Goal: Task Accomplishment & Management: Complete application form

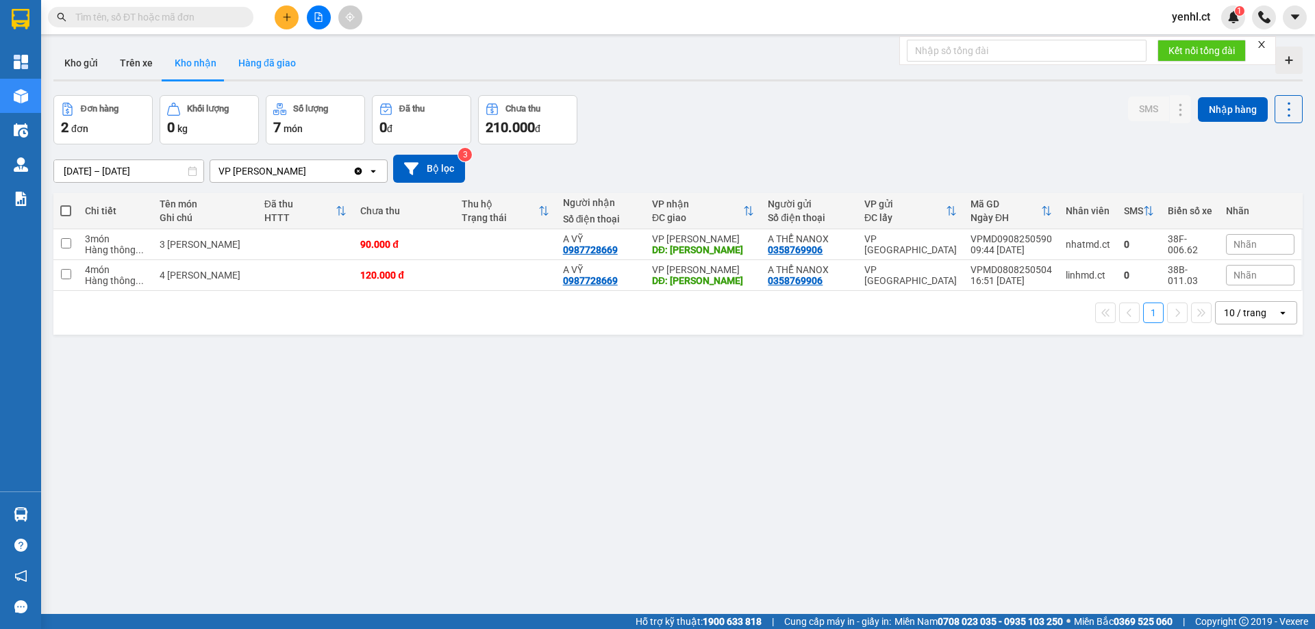
click at [249, 58] on button "Hàng đã giao" at bounding box center [266, 63] width 79 height 33
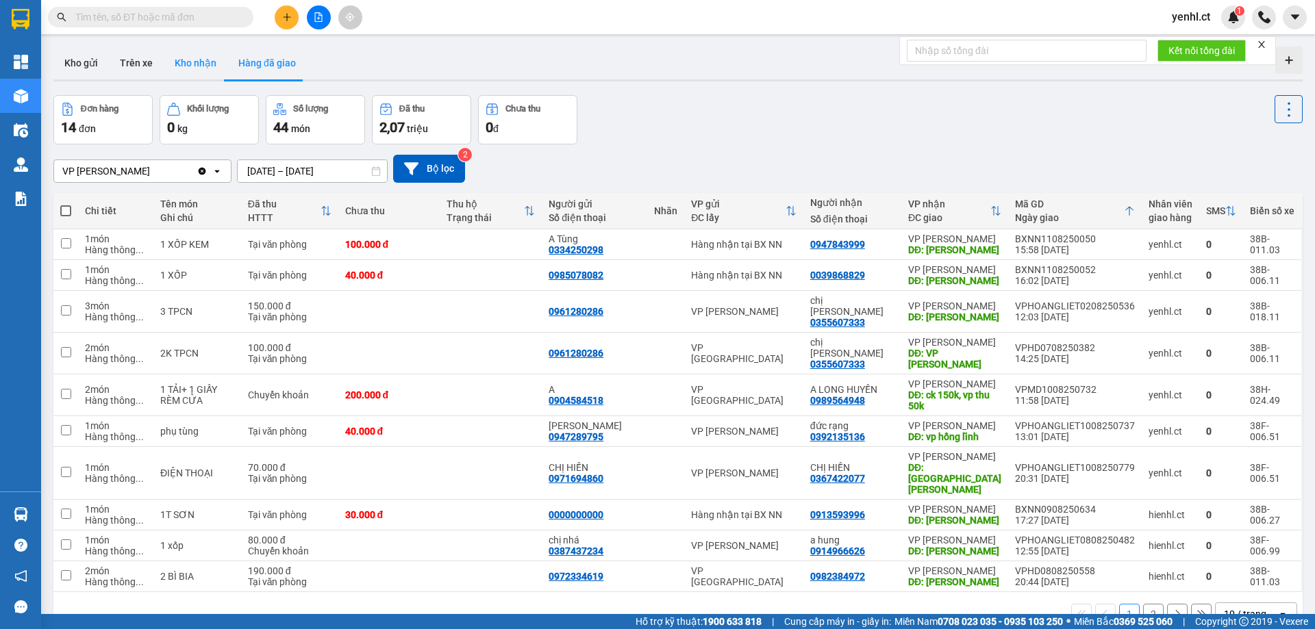
click at [174, 63] on button "Kho nhận" at bounding box center [196, 63] width 64 height 33
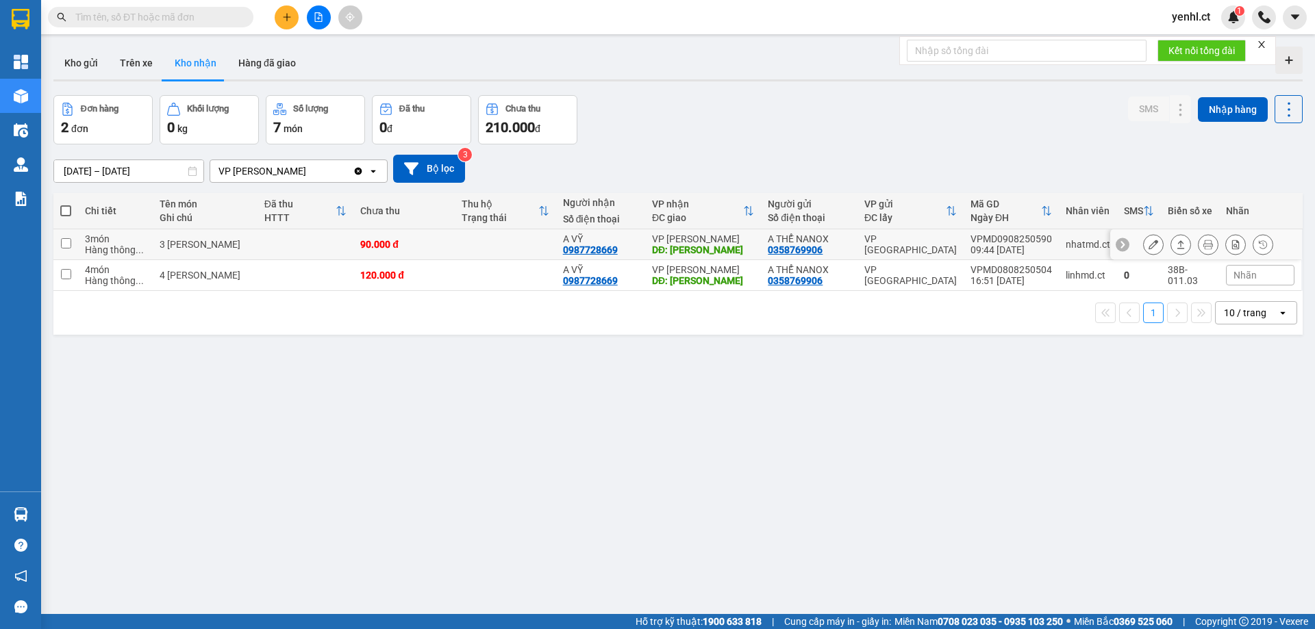
click at [68, 240] on input "checkbox" at bounding box center [66, 243] width 10 height 10
checkbox input "true"
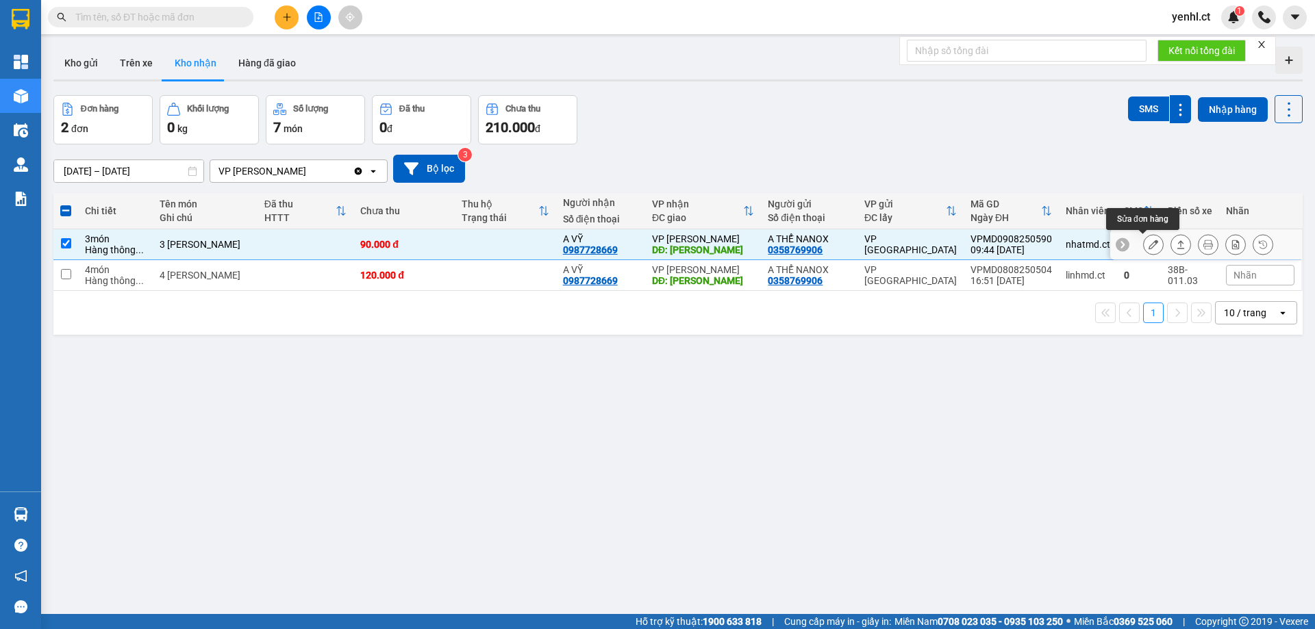
click at [1148, 244] on icon at bounding box center [1153, 245] width 10 height 10
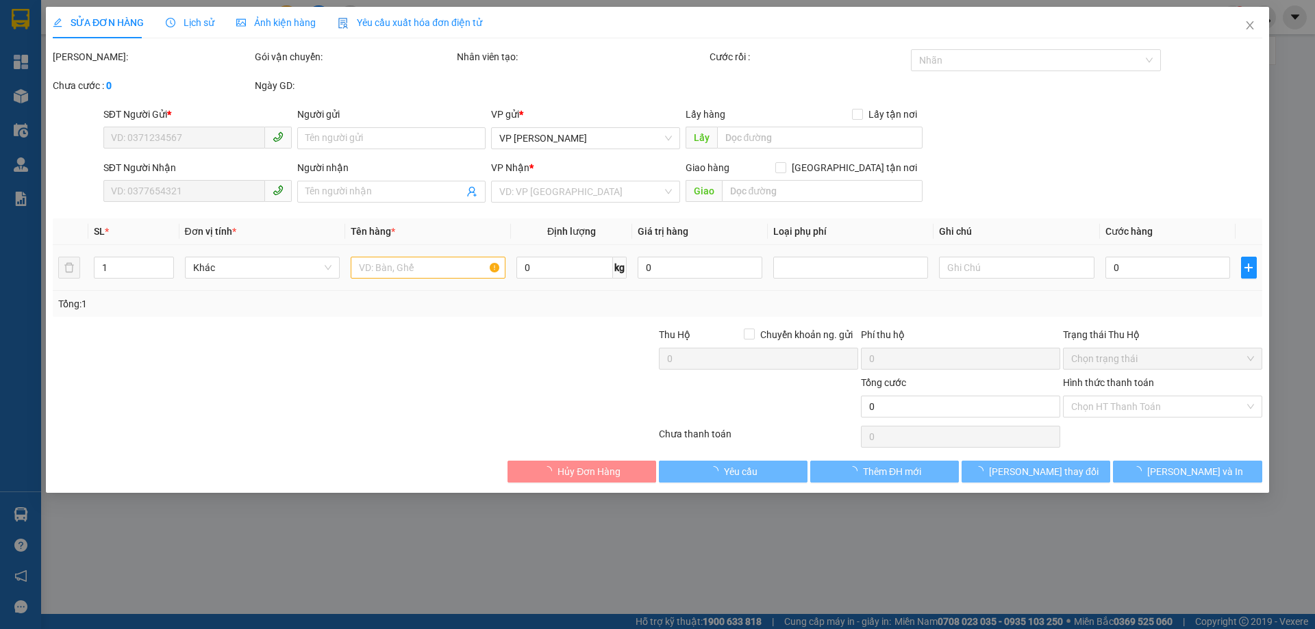
type input "0358769906"
type input "A THỂ NANOX"
type input "0987728669"
type input "A VỸ"
type input "[PERSON_NAME]"
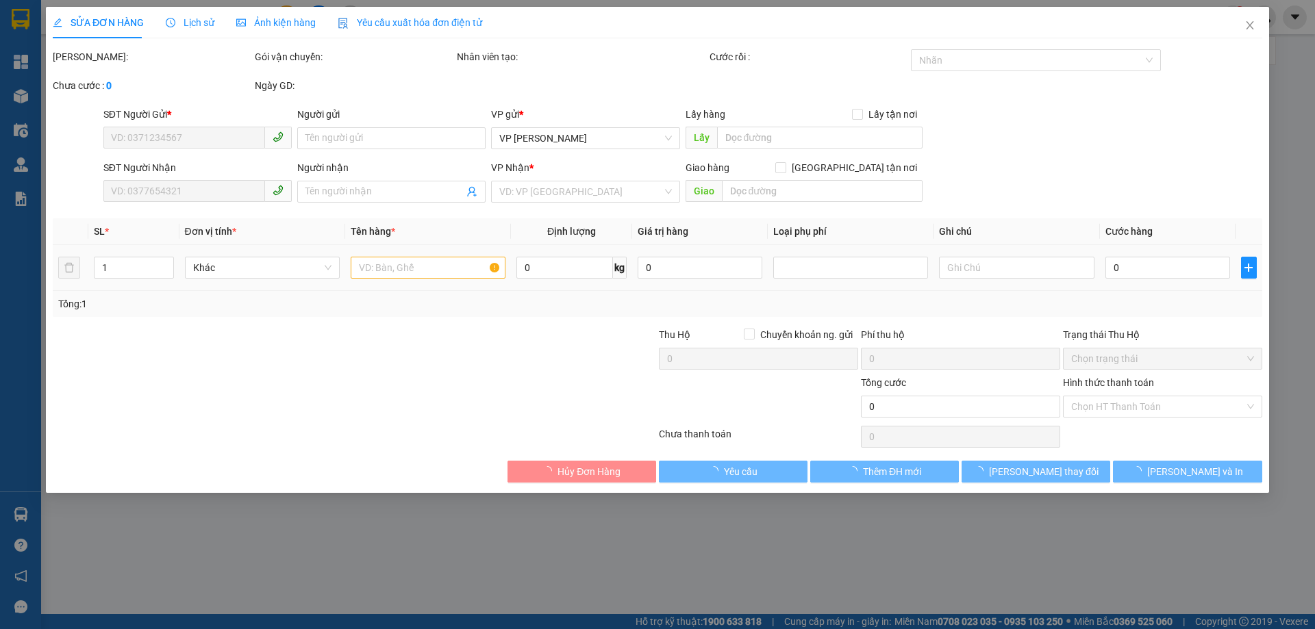
type input "90.000"
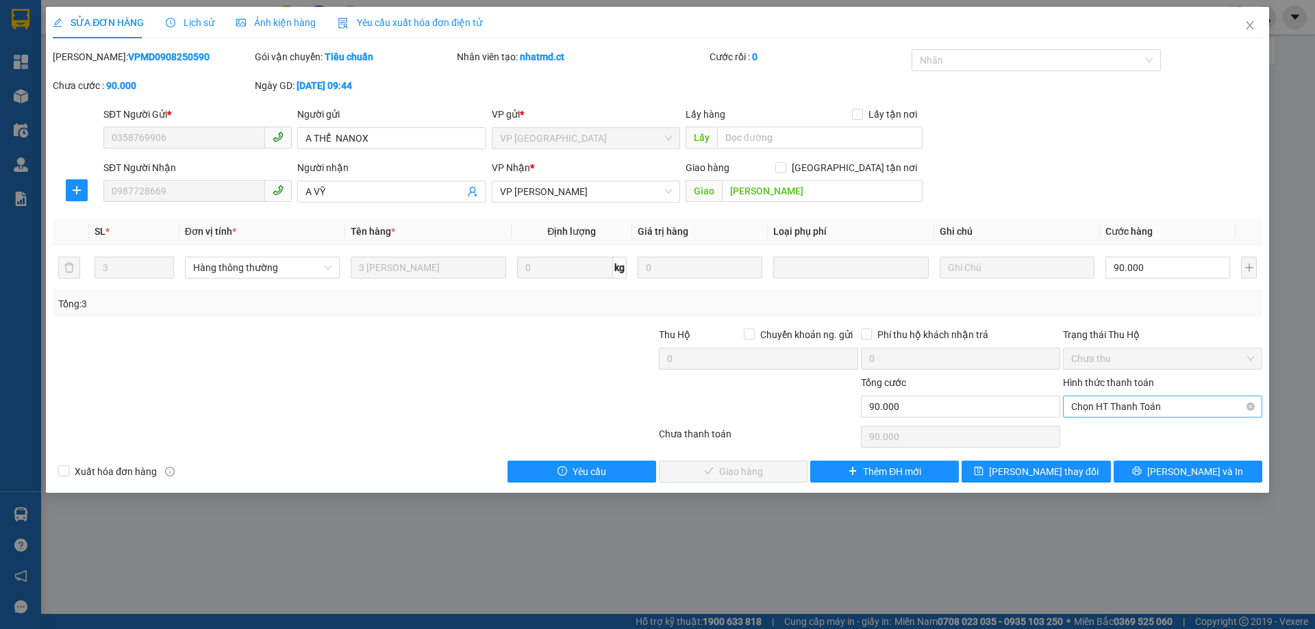
click at [1111, 408] on span "Chọn HT Thanh Toán" at bounding box center [1162, 406] width 183 height 21
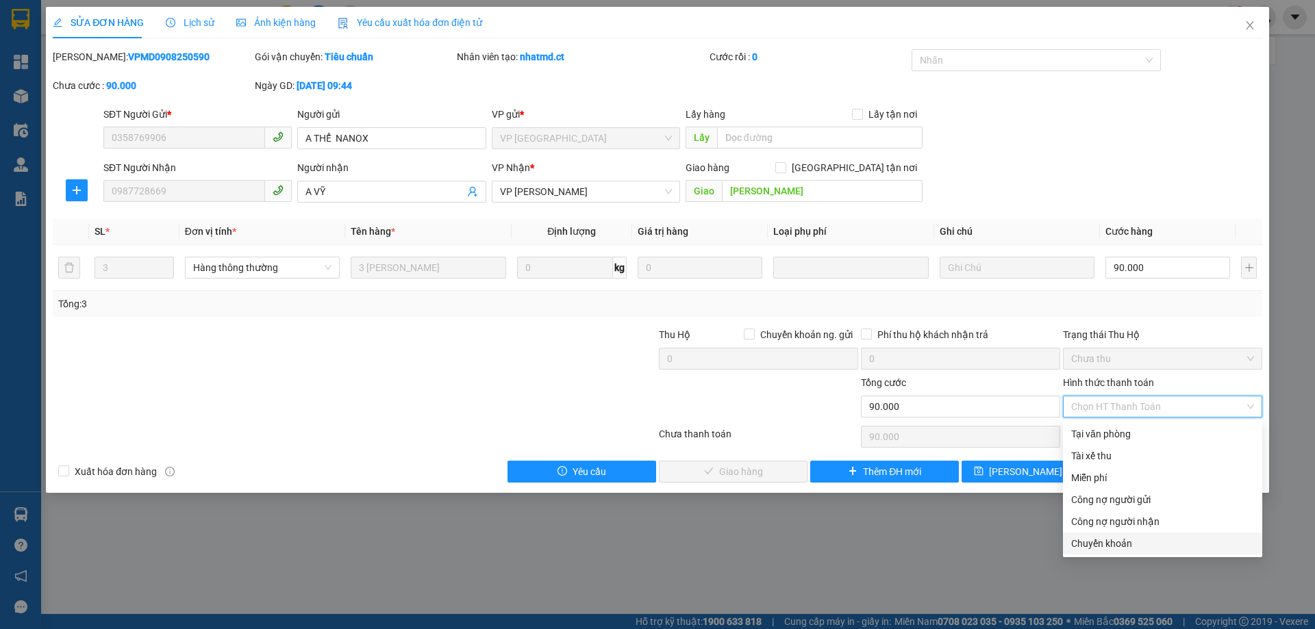
click at [1089, 538] on div "Chuyển khoản" at bounding box center [1162, 543] width 183 height 15
type input "0"
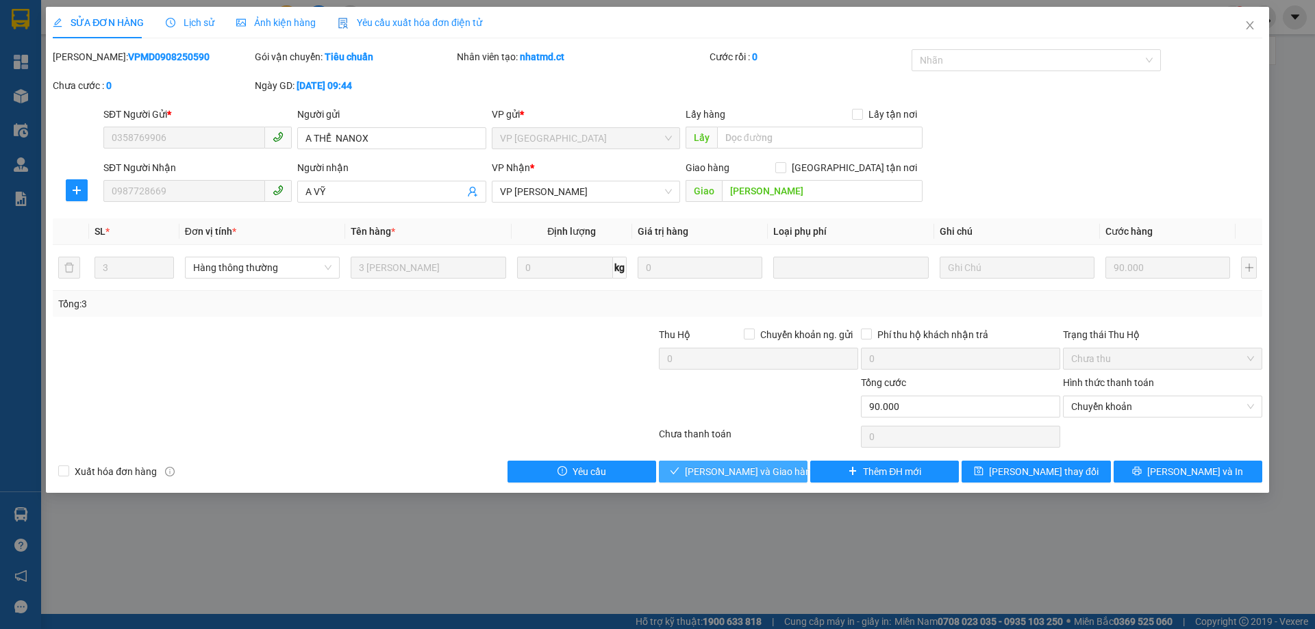
click at [773, 468] on span "[PERSON_NAME] và Giao hàng" at bounding box center [750, 471] width 131 height 15
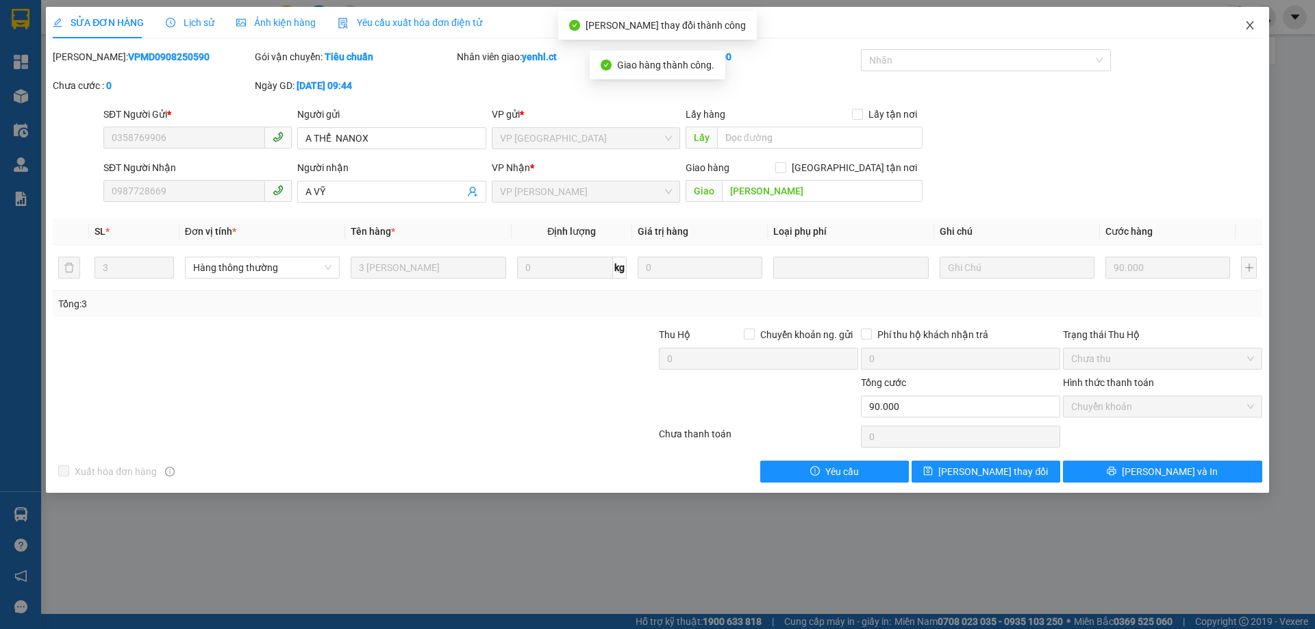
click at [1255, 25] on icon "close" at bounding box center [1249, 25] width 11 height 11
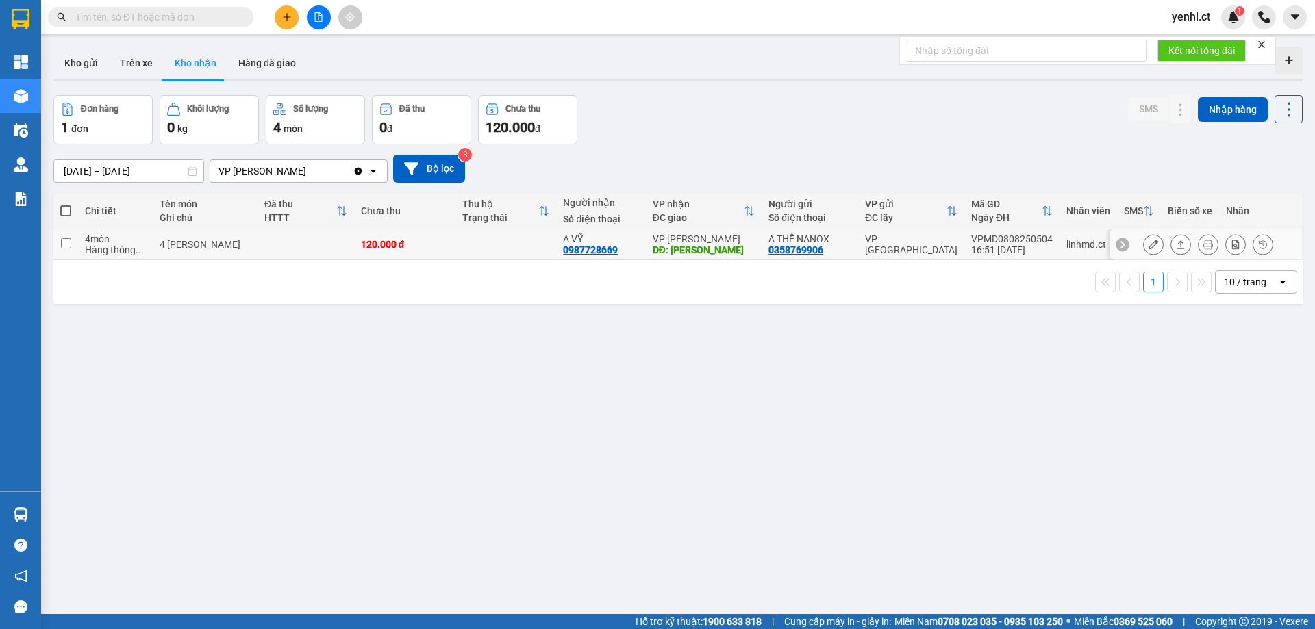
click at [63, 243] on input "checkbox" at bounding box center [66, 243] width 10 height 10
checkbox input "true"
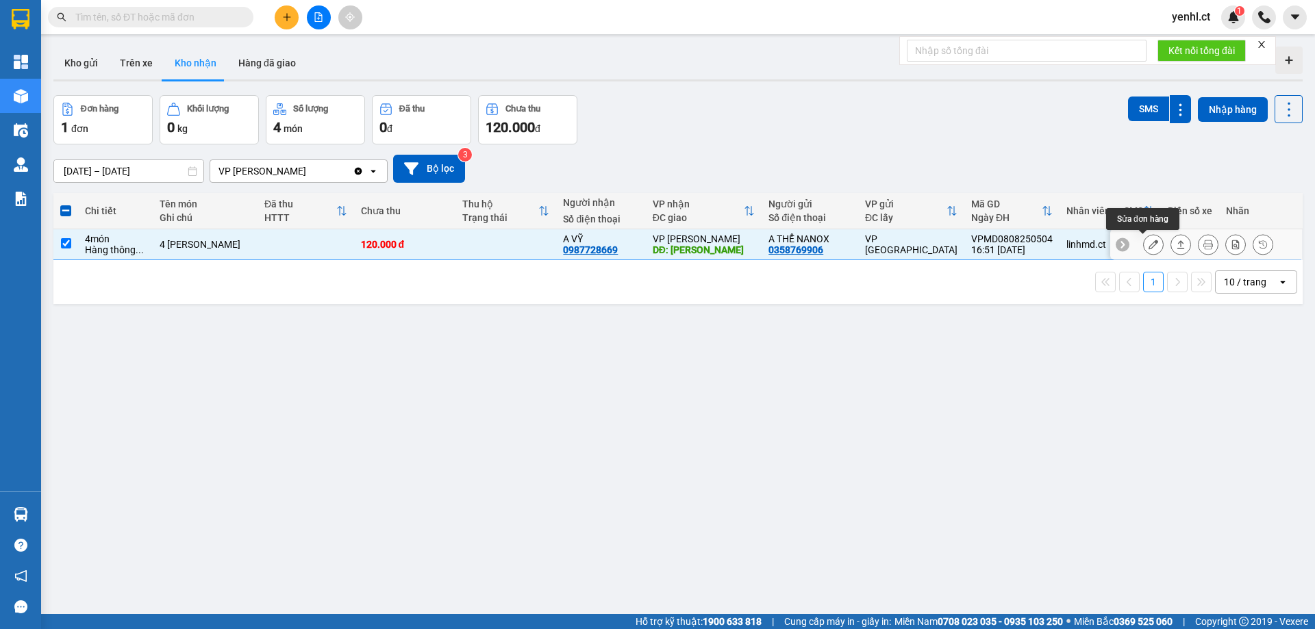
click at [1148, 244] on icon at bounding box center [1153, 245] width 10 height 10
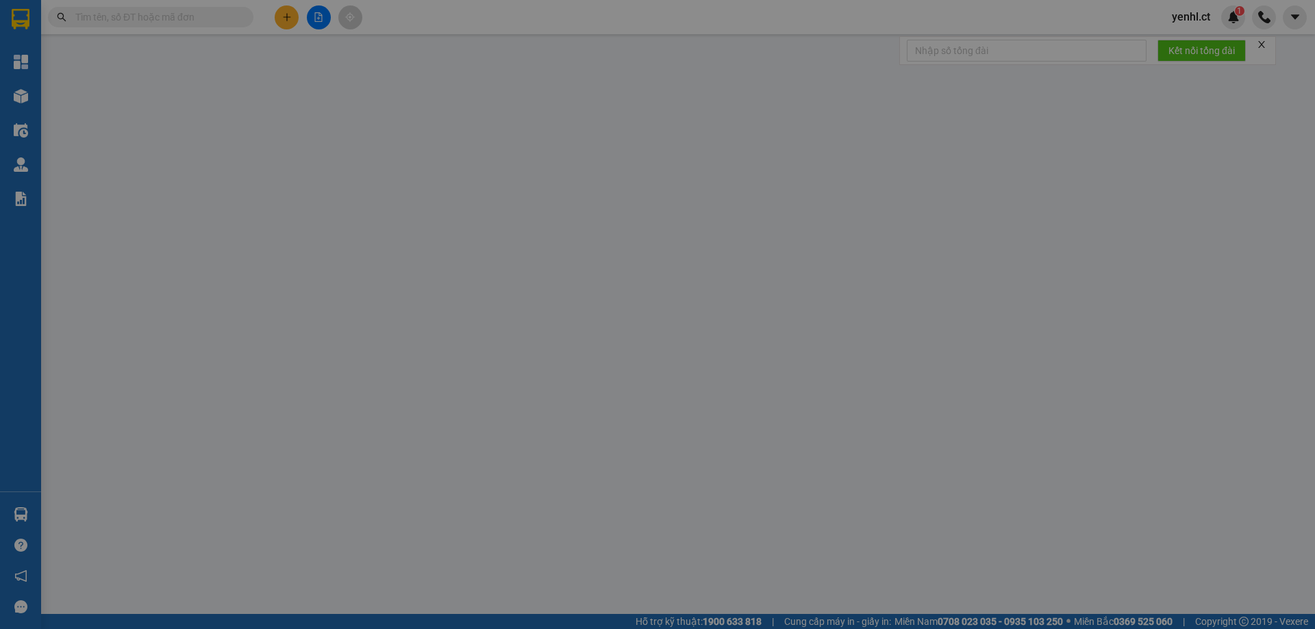
type input "0358769906"
type input "A THỂ NANOX"
type input "0987728669"
type input "A VỸ"
type input "[PERSON_NAME]"
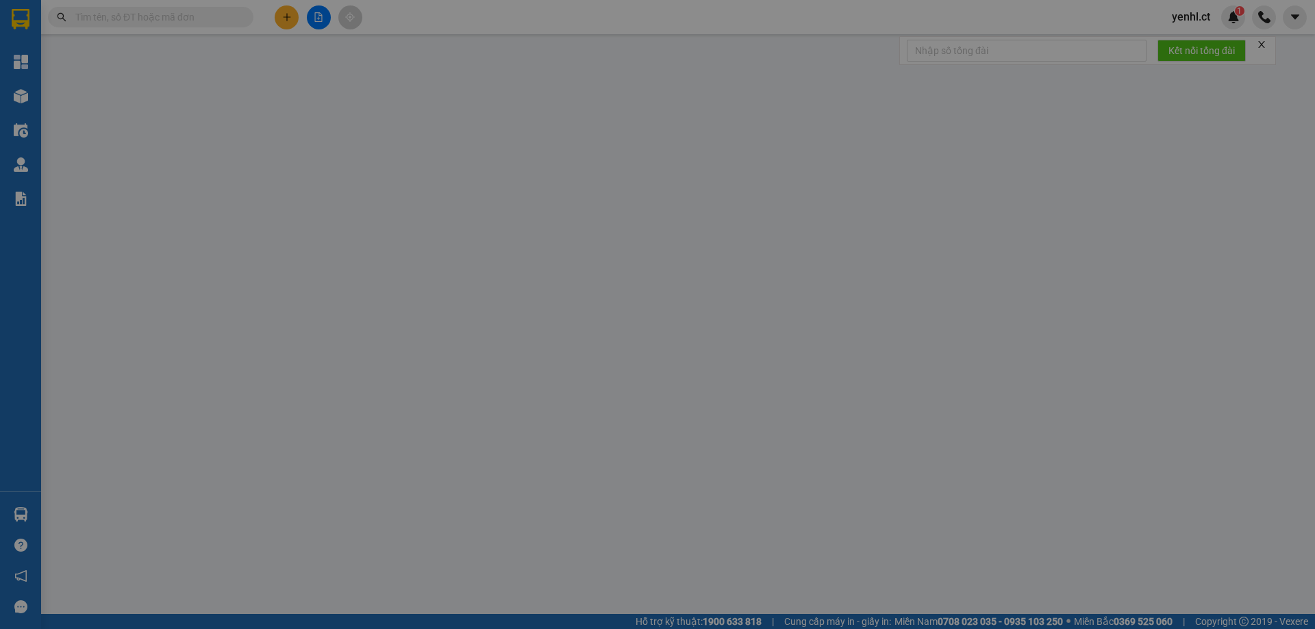
type input "120.000"
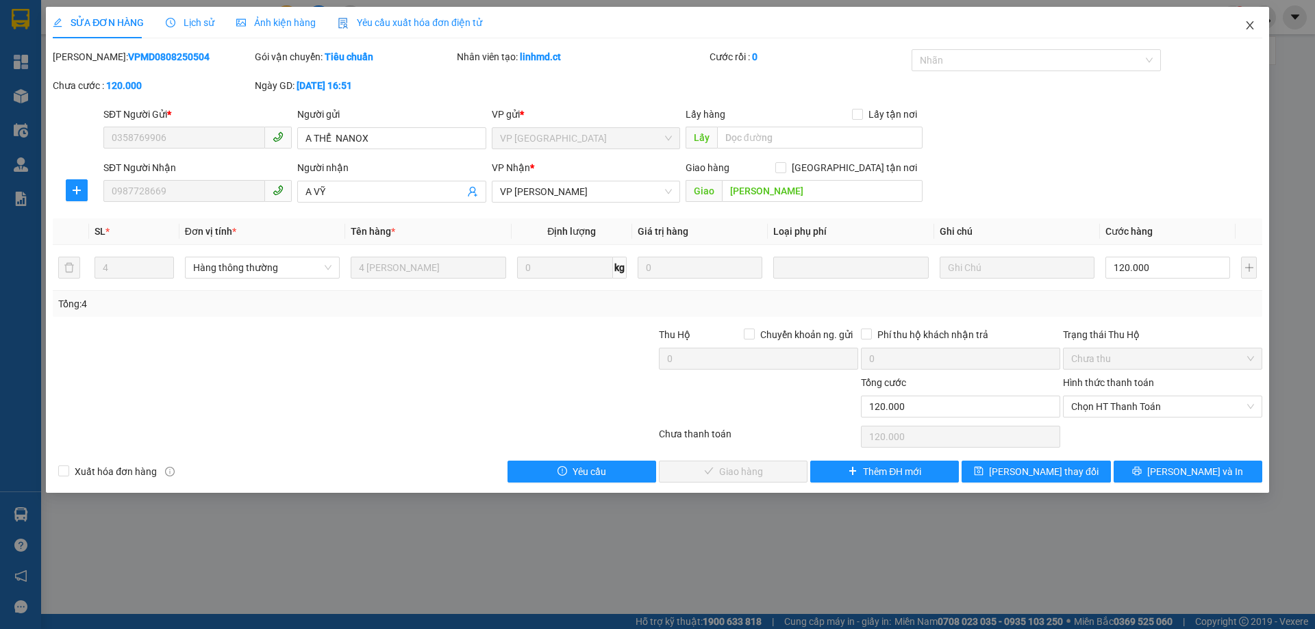
click at [1255, 26] on icon "close" at bounding box center [1249, 25] width 11 height 11
